Goal: Information Seeking & Learning: Check status

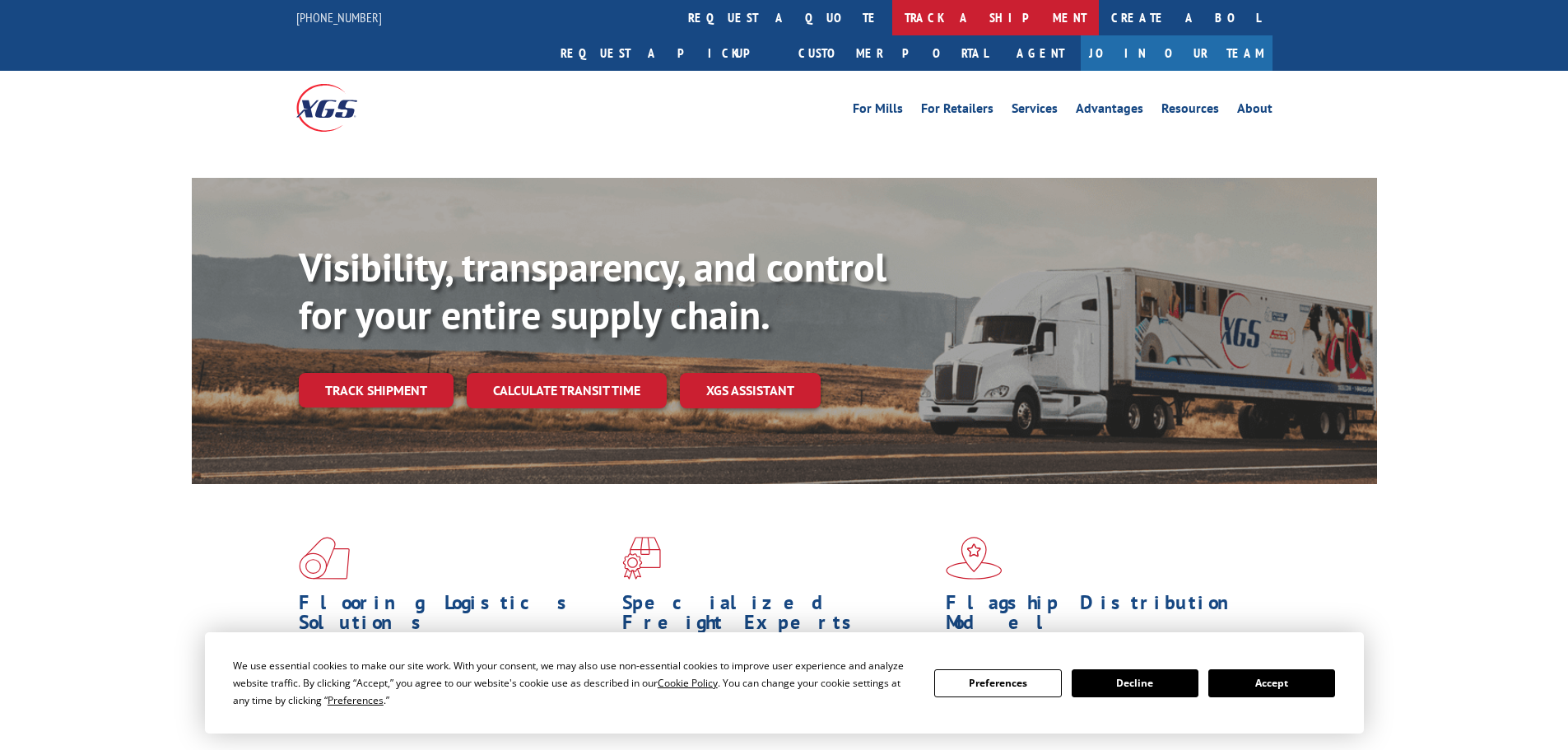
click at [892, 27] on link "track a shipment" at bounding box center [996, 17] width 207 height 36
click at [892, 23] on link "track a shipment" at bounding box center [996, 17] width 207 height 36
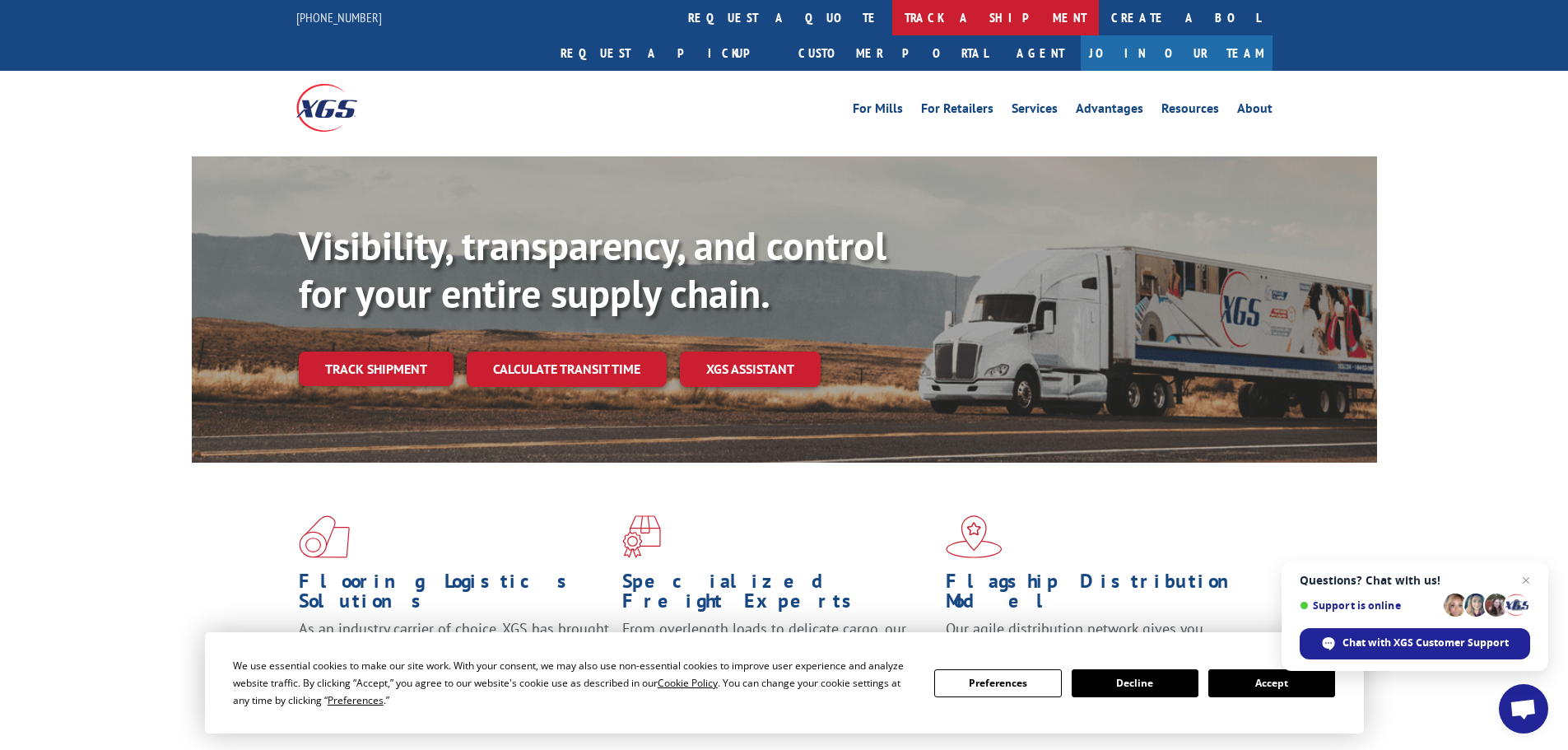
click at [892, 23] on link "track a shipment" at bounding box center [996, 17] width 207 height 36
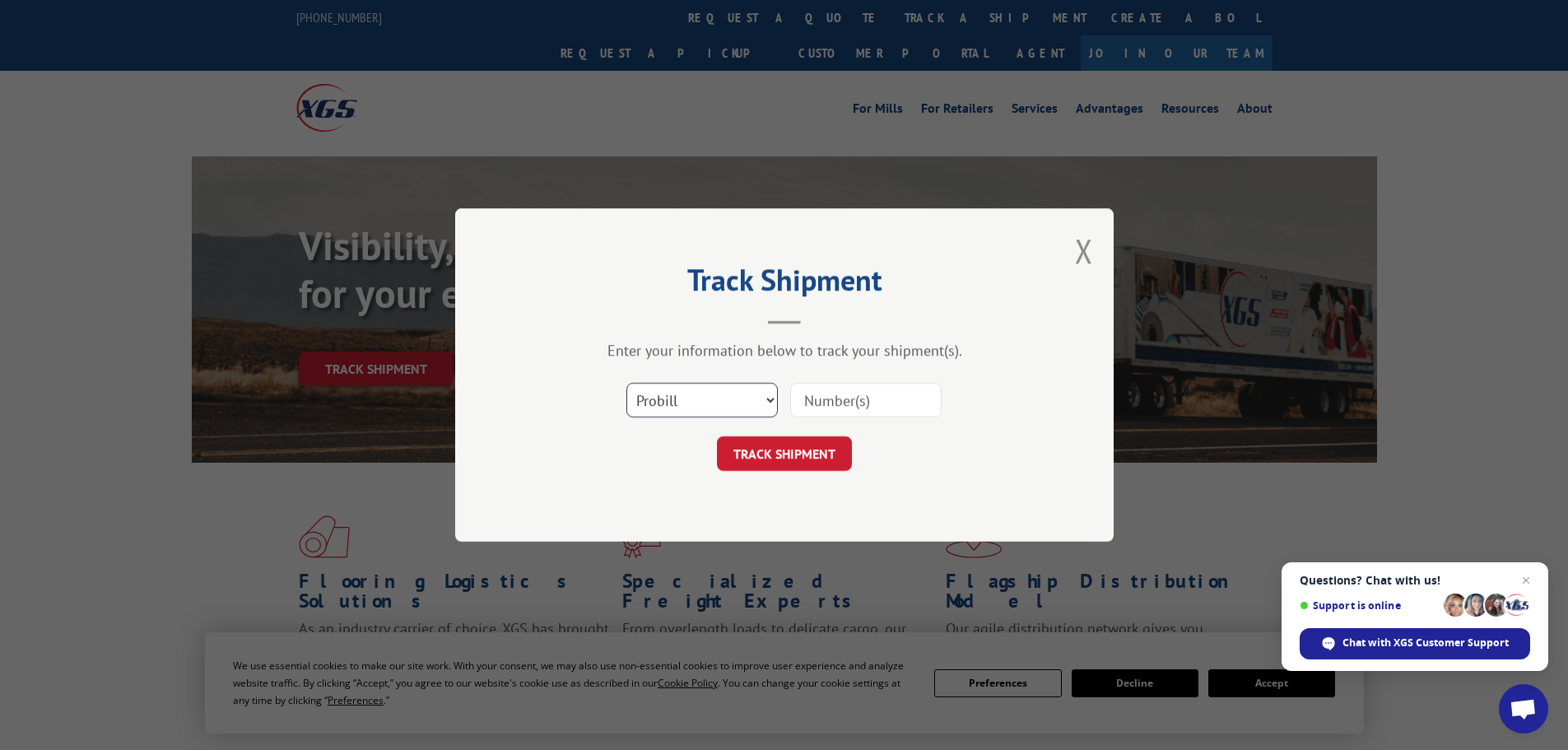
click at [652, 400] on select "Select category... Probill BOL PO" at bounding box center [702, 401] width 151 height 35
select select "bol"
click at [626, 383] on select "Select category... Probill BOL PO" at bounding box center [702, 401] width 151 height 35
click at [802, 418] on div at bounding box center [865, 401] width 151 height 38
click at [813, 399] on input at bounding box center [865, 401] width 151 height 35
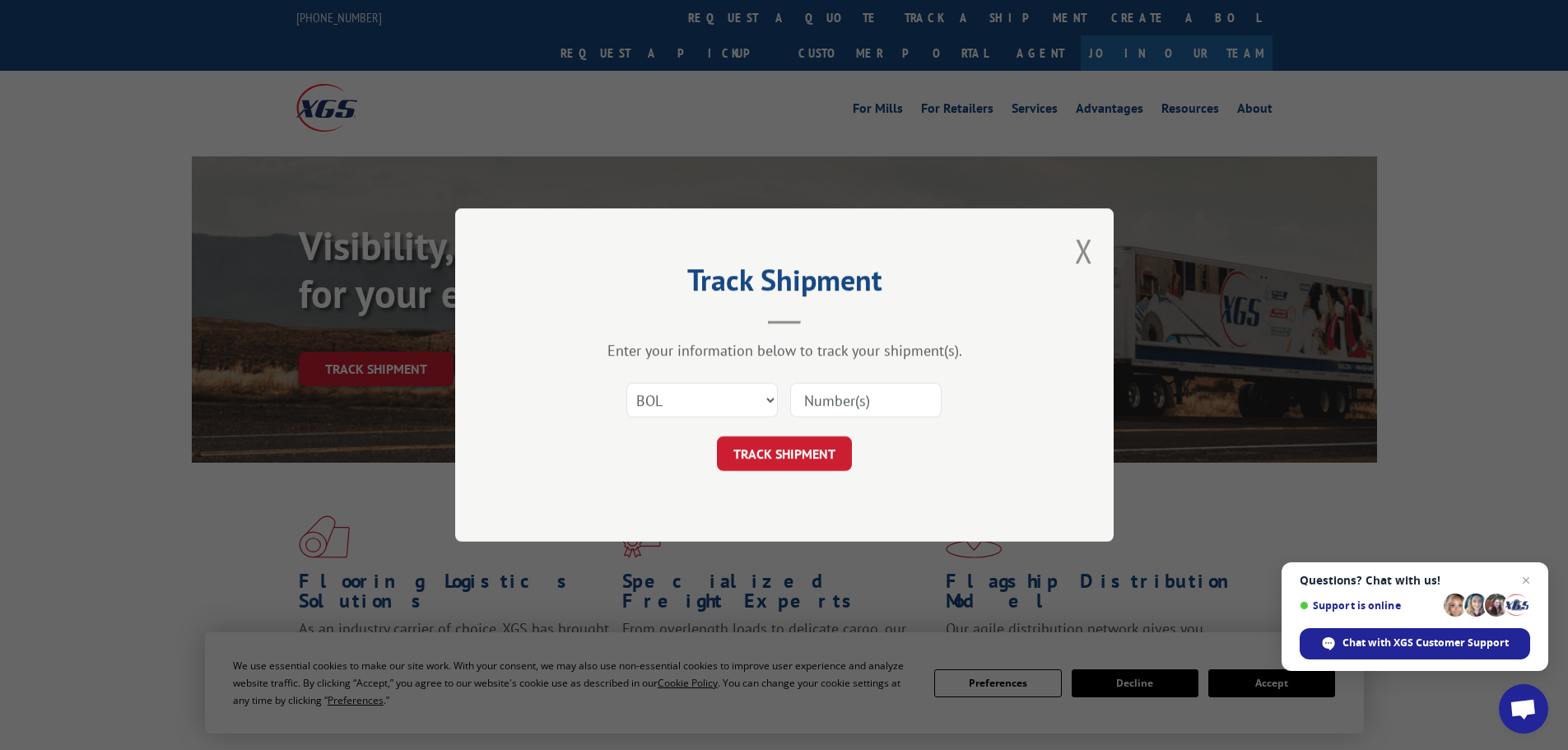
paste input "7072904"
type input "7072904"
click at [833, 444] on button "TRACK SHIPMENT" at bounding box center [784, 454] width 135 height 35
